Goal: Transaction & Acquisition: Purchase product/service

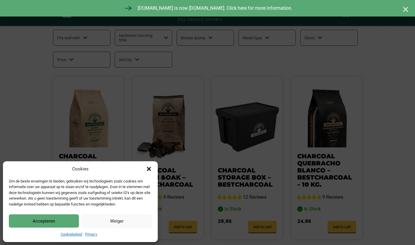
scroll to position [162, 0]
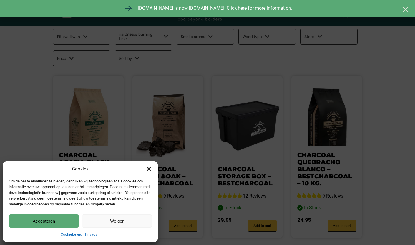
click at [148, 166] on icon "Close dialog" at bounding box center [149, 169] width 6 height 6
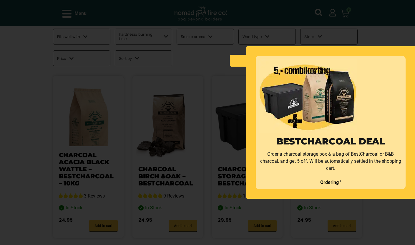
click at [143, 151] on div "BestCharcoal deal Order a charcoal storage box & a bag of BestCharcoal or B&B c…" at bounding box center [207, 122] width 415 height 245
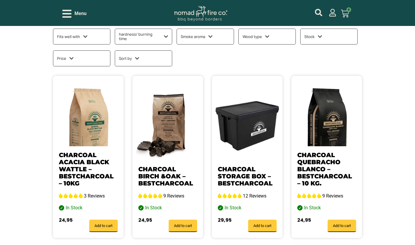
click at [95, 177] on link "Charcoal Acacia Black Wattle – Bestcharcoal – 10kg" at bounding box center [86, 169] width 55 height 36
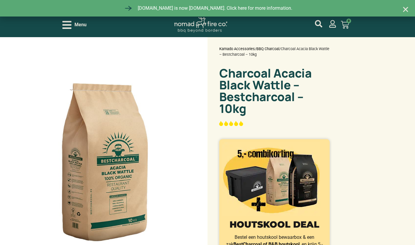
select select "most-helpful"
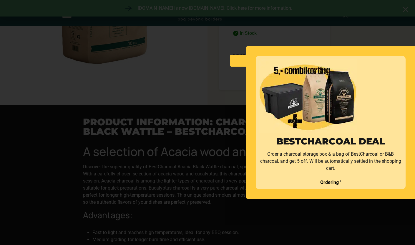
scroll to position [600, 0]
